Goal: Task Accomplishment & Management: Manage account settings

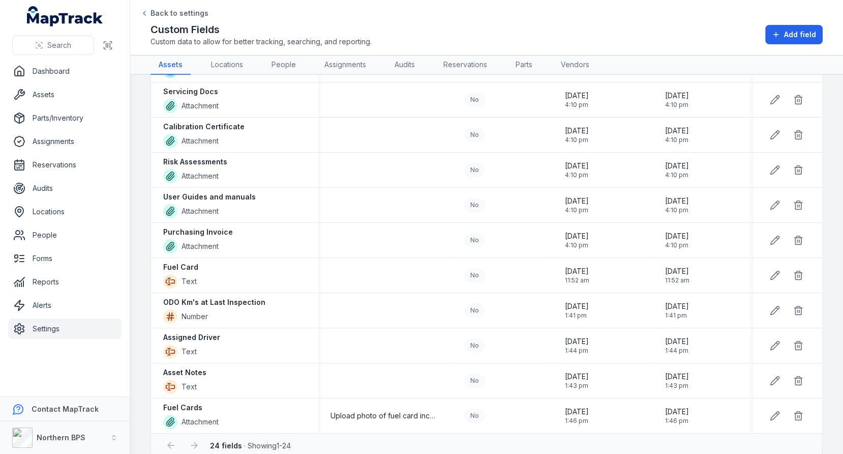
scroll to position [552, 0]
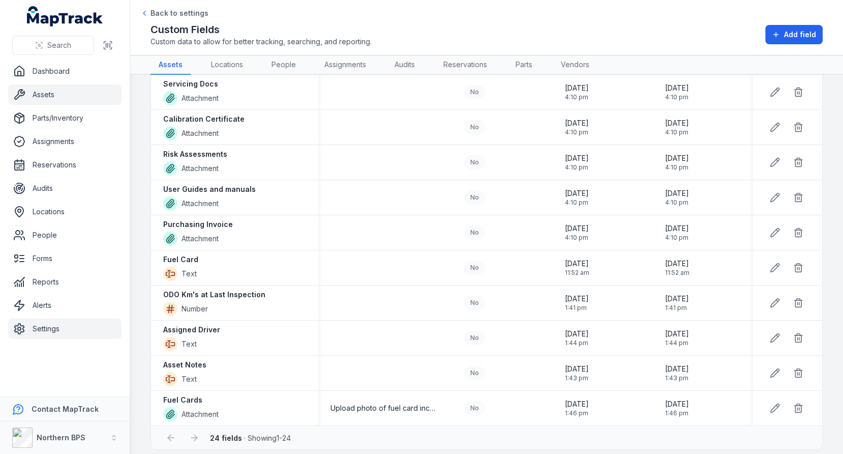
click at [48, 91] on link "Assets" at bounding box center [64, 94] width 113 height 20
click at [446, 39] on div "Custom Fields Custom data to allow for better tracking, searching, and reportin…" at bounding box center [487, 34] width 672 height 24
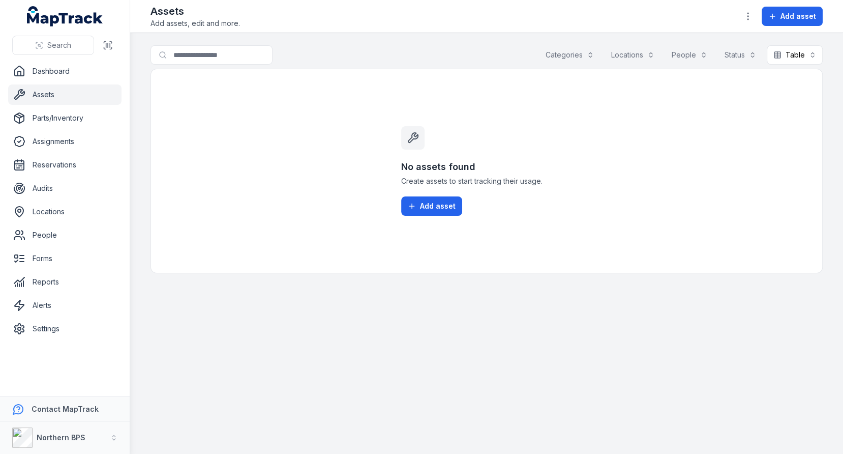
click at [482, 163] on h3 "No assets found" at bounding box center [486, 167] width 171 height 14
click at [509, 111] on div "No assets found Create assets to start tracking their usage. Add asset" at bounding box center [486, 170] width 195 height 203
click at [57, 91] on link "Assets" at bounding box center [64, 94] width 113 height 20
click at [801, 23] on button "Add asset" at bounding box center [792, 16] width 61 height 19
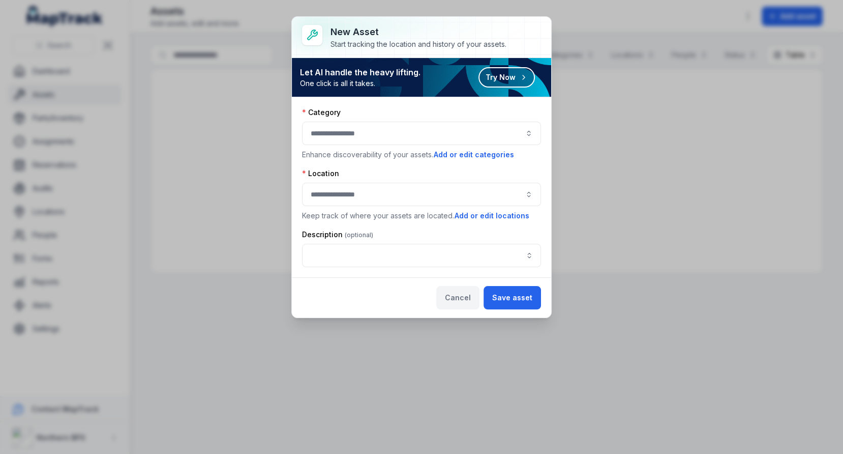
click at [473, 286] on button "Cancel" at bounding box center [457, 297] width 43 height 23
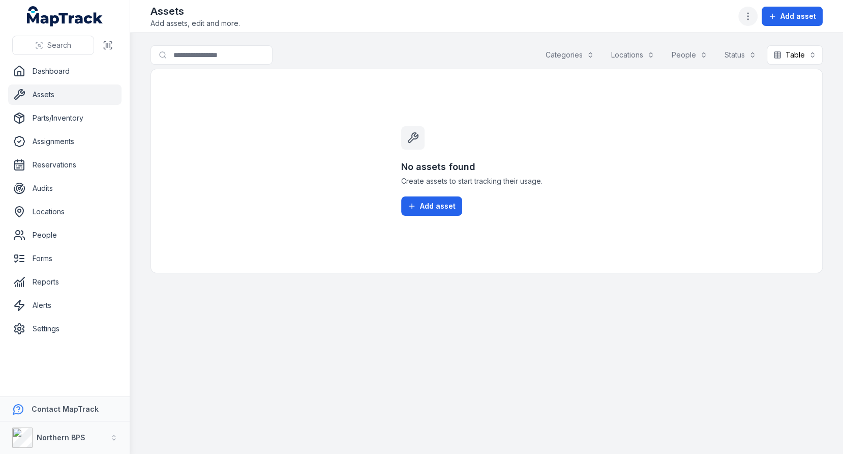
click at [749, 10] on button "button" at bounding box center [747, 16] width 19 height 19
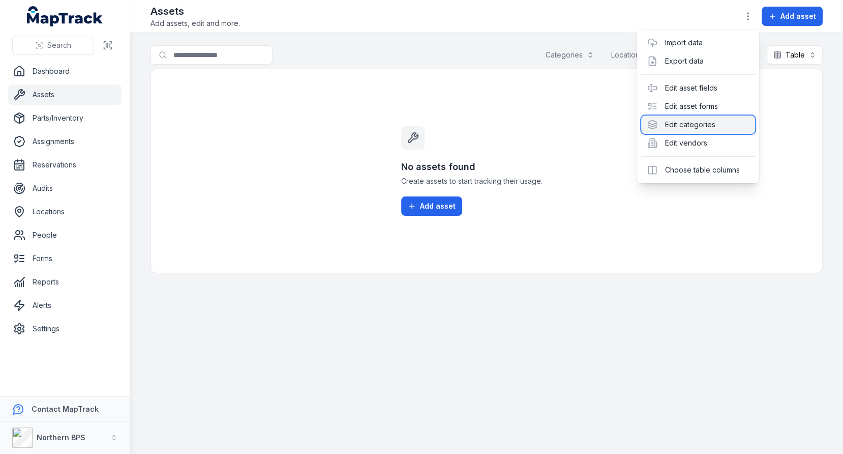
click at [683, 128] on div "Edit categories" at bounding box center [698, 124] width 114 height 18
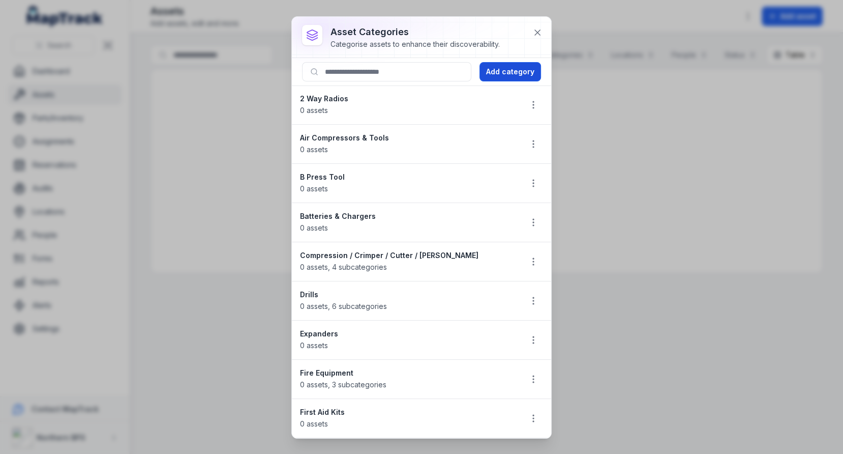
click at [510, 69] on button "Add category" at bounding box center [511, 71] width 62 height 19
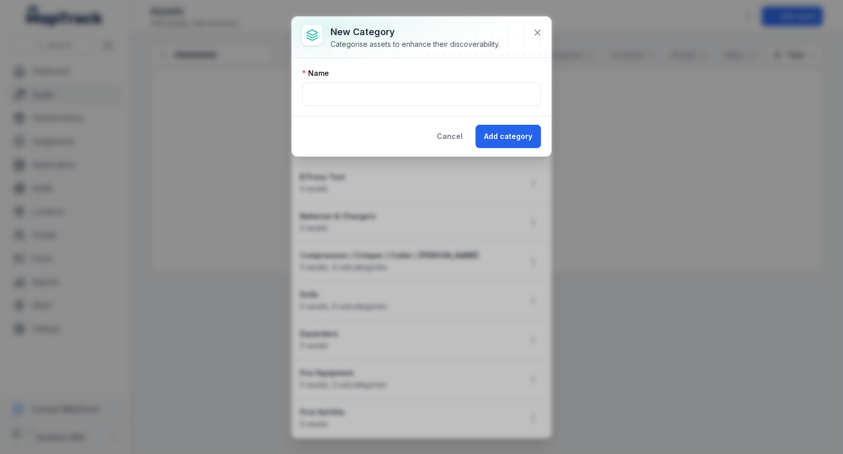
click at [354, 78] on div "Name" at bounding box center [421, 87] width 239 height 38
click at [352, 87] on input "text" at bounding box center [421, 93] width 239 height 23
type input "**********"
click at [324, 139] on div "Cancel Add category" at bounding box center [421, 136] width 259 height 40
click at [512, 138] on button "Add category" at bounding box center [508, 136] width 66 height 23
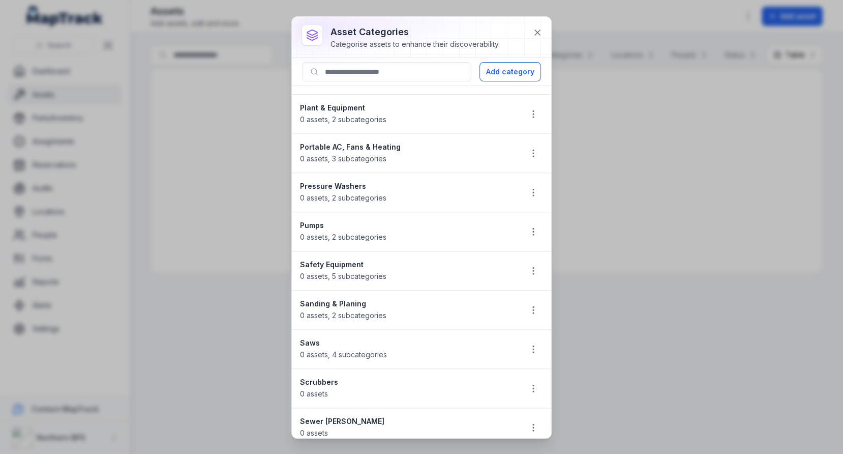
scroll to position [1117, 0]
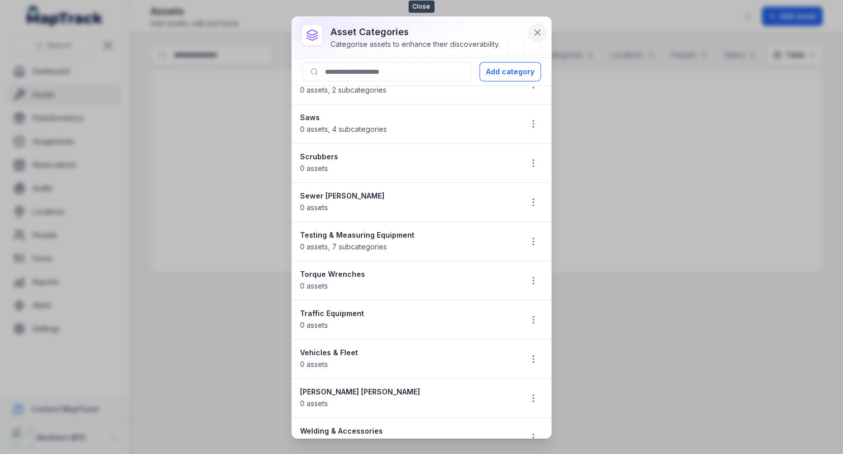
click at [543, 31] on button at bounding box center [537, 32] width 19 height 19
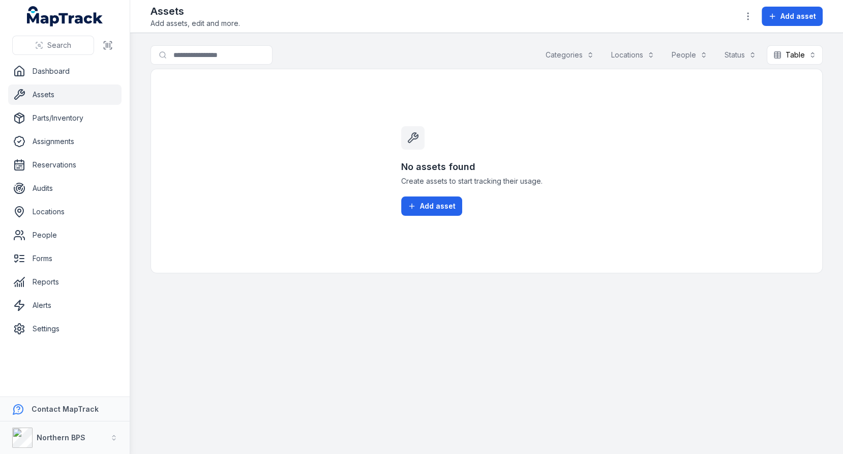
click at [438, 95] on div "No assets found Create assets to start tracking their usage. Add asset" at bounding box center [486, 170] width 195 height 203
click at [43, 333] on link "Settings" at bounding box center [64, 328] width 113 height 20
click at [220, 265] on div "No assets found Create assets to start tracking their usage. Add asset" at bounding box center [487, 171] width 672 height 204
click at [484, 110] on div "No assets found Create assets to start tracking their usage. Add asset" at bounding box center [486, 170] width 195 height 203
click at [72, 325] on link "Settings" at bounding box center [64, 328] width 113 height 20
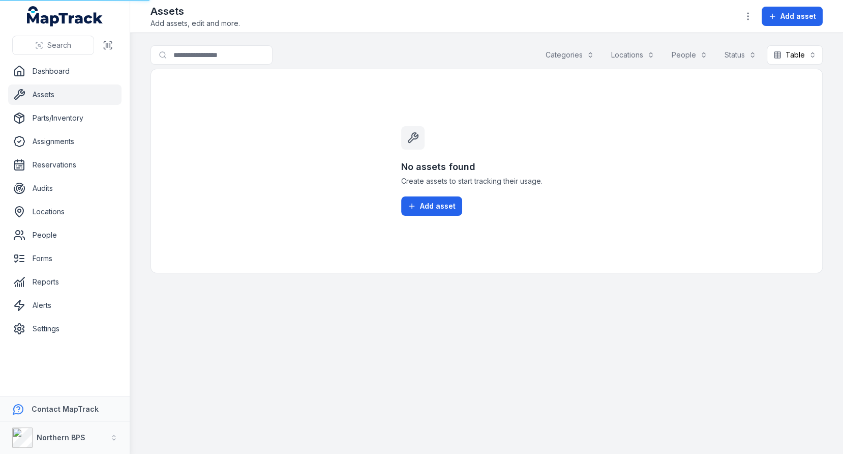
click at [239, 279] on main "Search for assets Categories Locations People Status Table ***** No assets foun…" at bounding box center [486, 243] width 713 height 421
